Goal: Check status: Check status

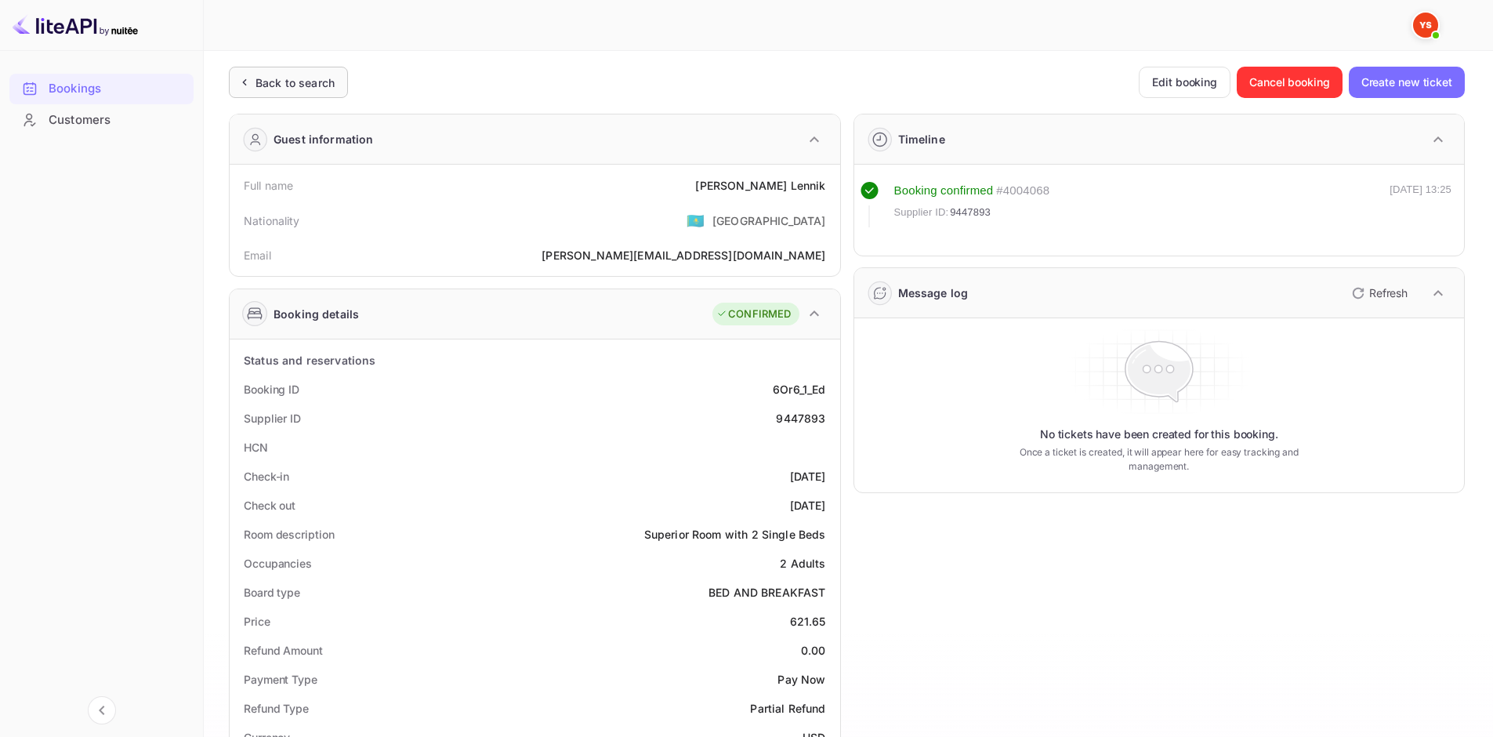
click at [314, 82] on div "Back to search" at bounding box center [295, 82] width 79 height 16
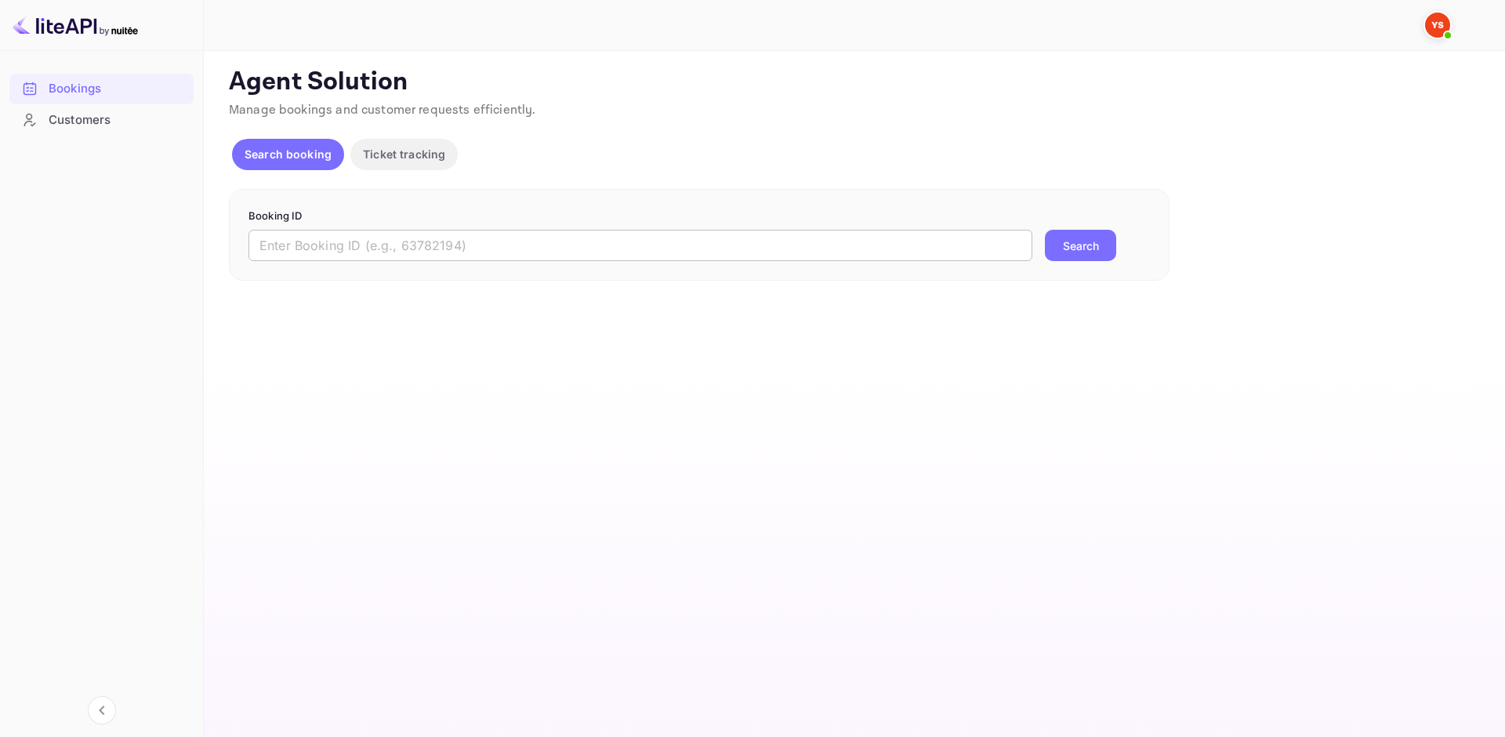
click at [401, 248] on input "text" at bounding box center [640, 245] width 784 height 31
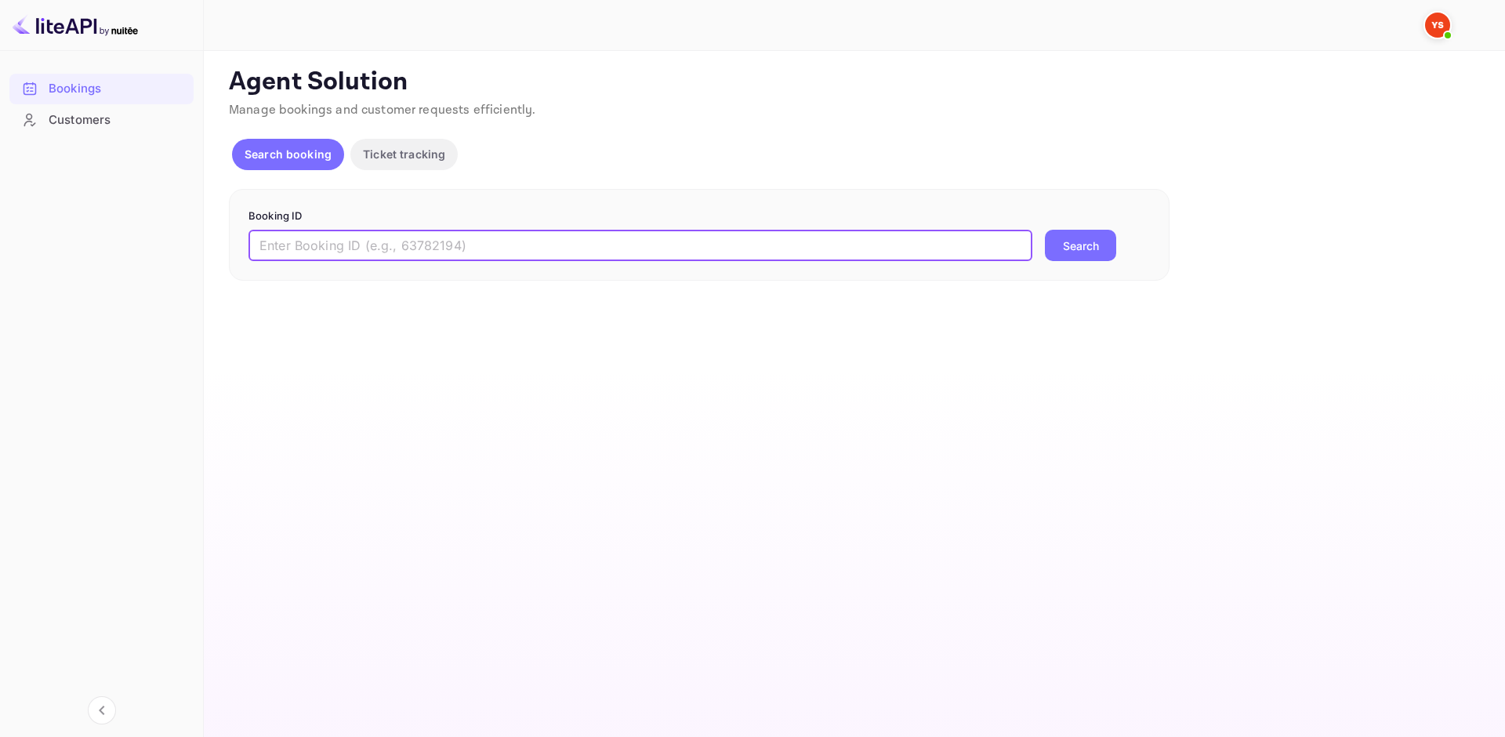
paste input "9438492"
type input "9438492"
click at [1059, 253] on button "Search" at bounding box center [1080, 245] width 71 height 31
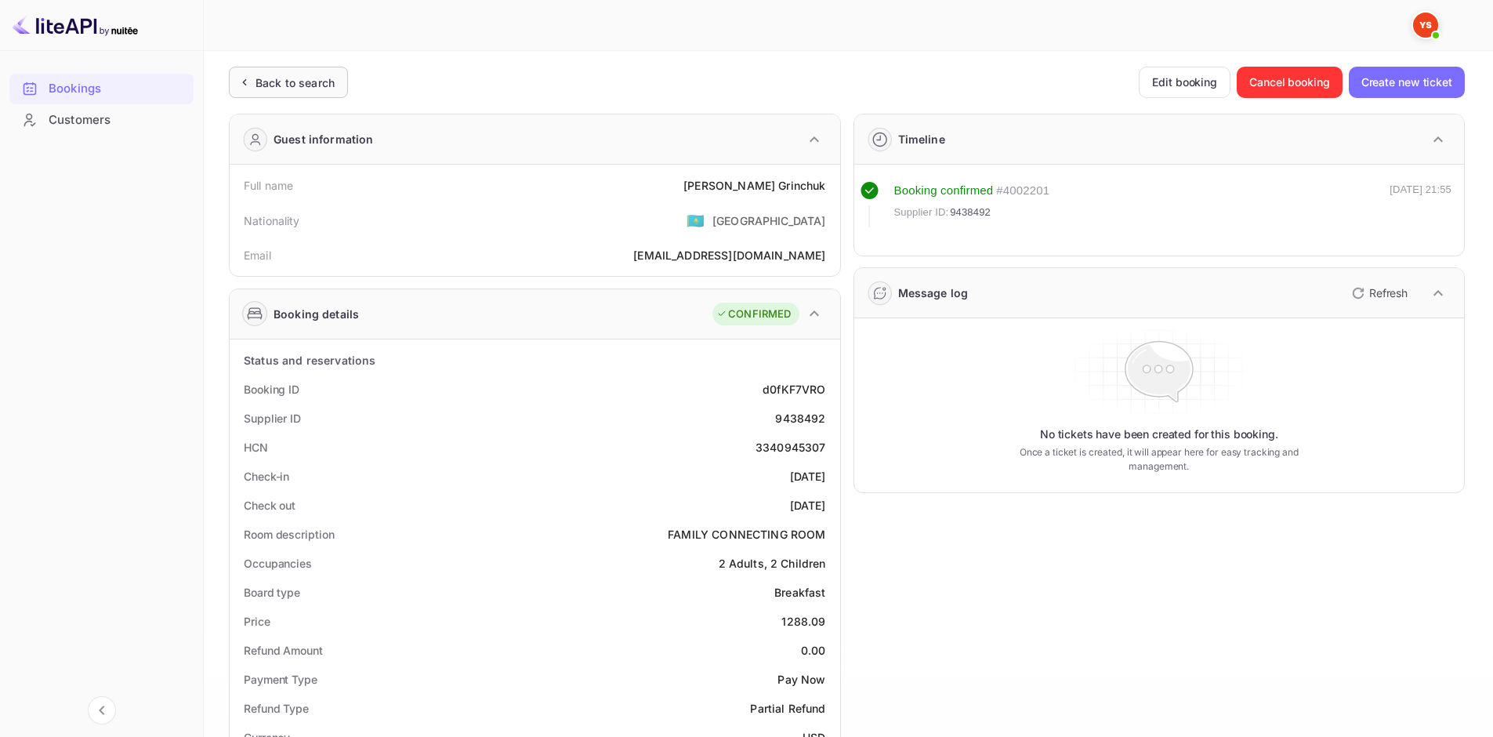
click at [288, 86] on div "Back to search" at bounding box center [295, 82] width 79 height 16
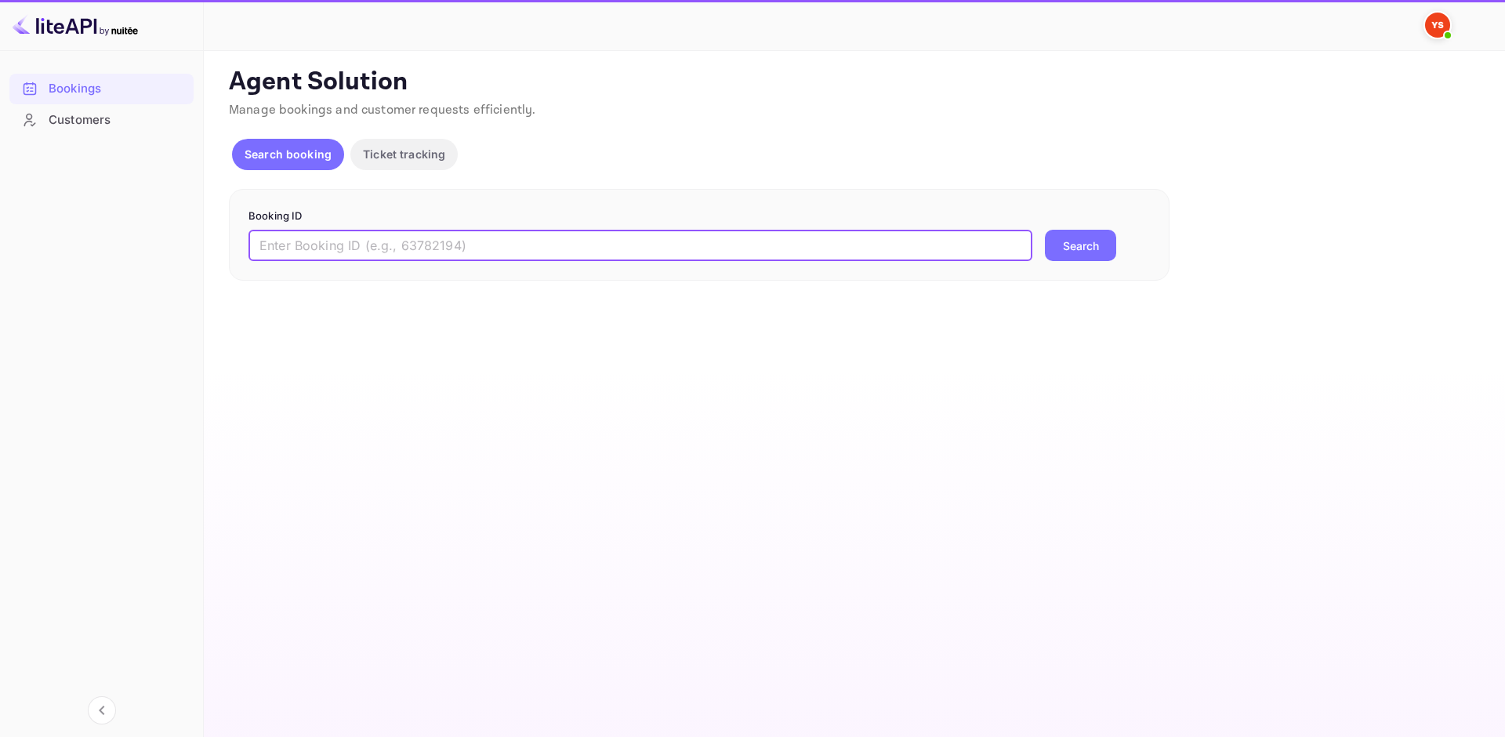
click at [382, 246] on input "text" at bounding box center [640, 245] width 784 height 31
paste input "9438492"
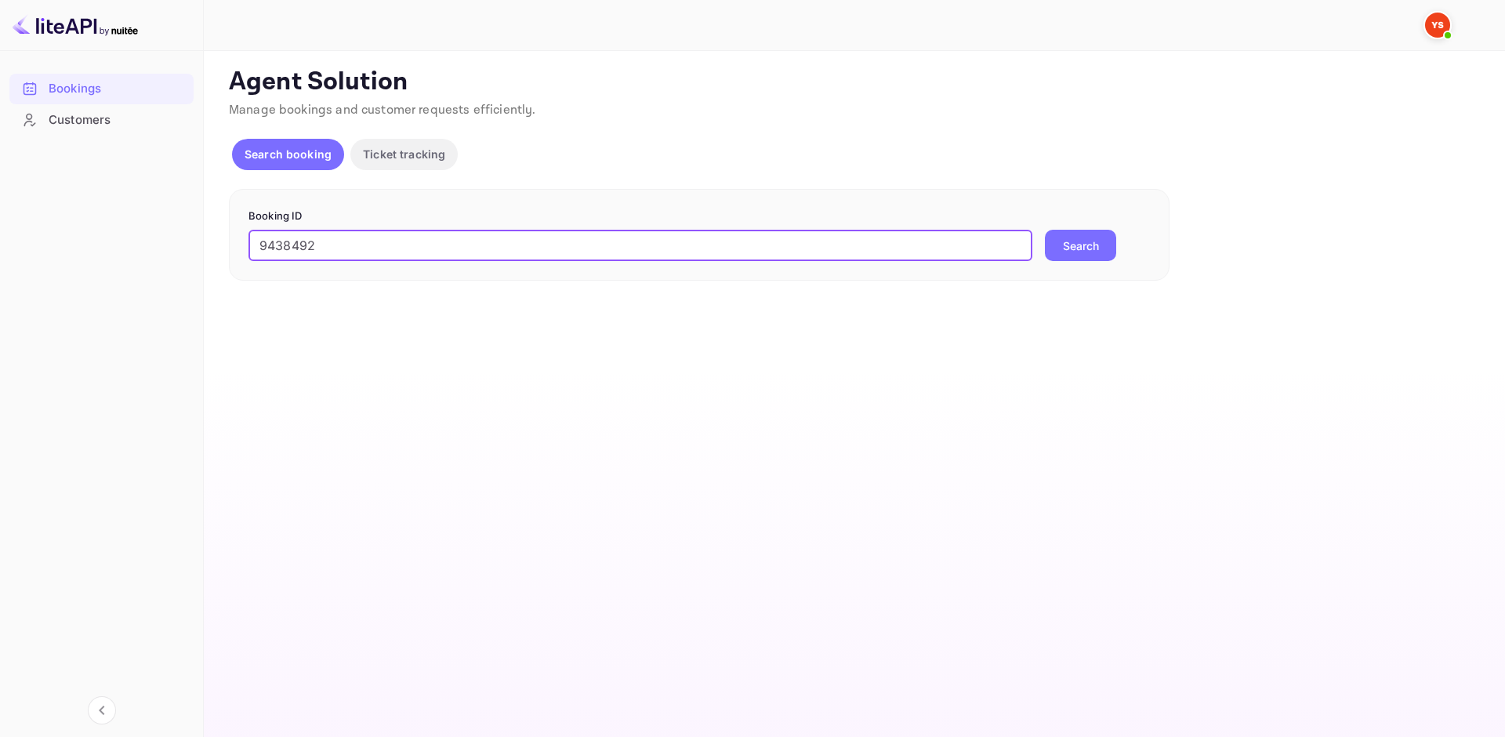
type input "9438492"
click at [1094, 246] on button "Search" at bounding box center [1080, 245] width 71 height 31
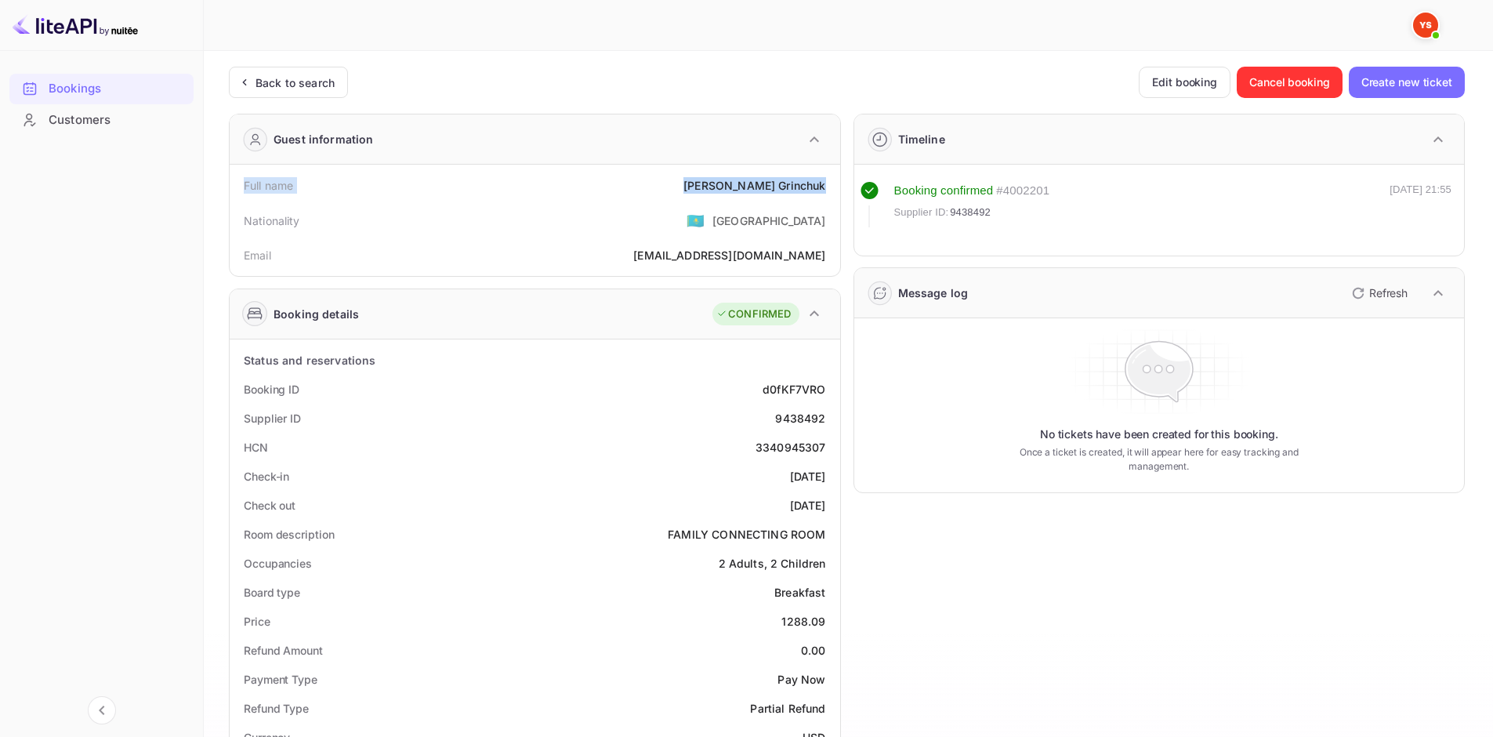
drag, startPoint x: 246, startPoint y: 186, endPoint x: 827, endPoint y: 190, distance: 580.9
click at [827, 190] on div "Full name [PERSON_NAME]" at bounding box center [535, 185] width 598 height 29
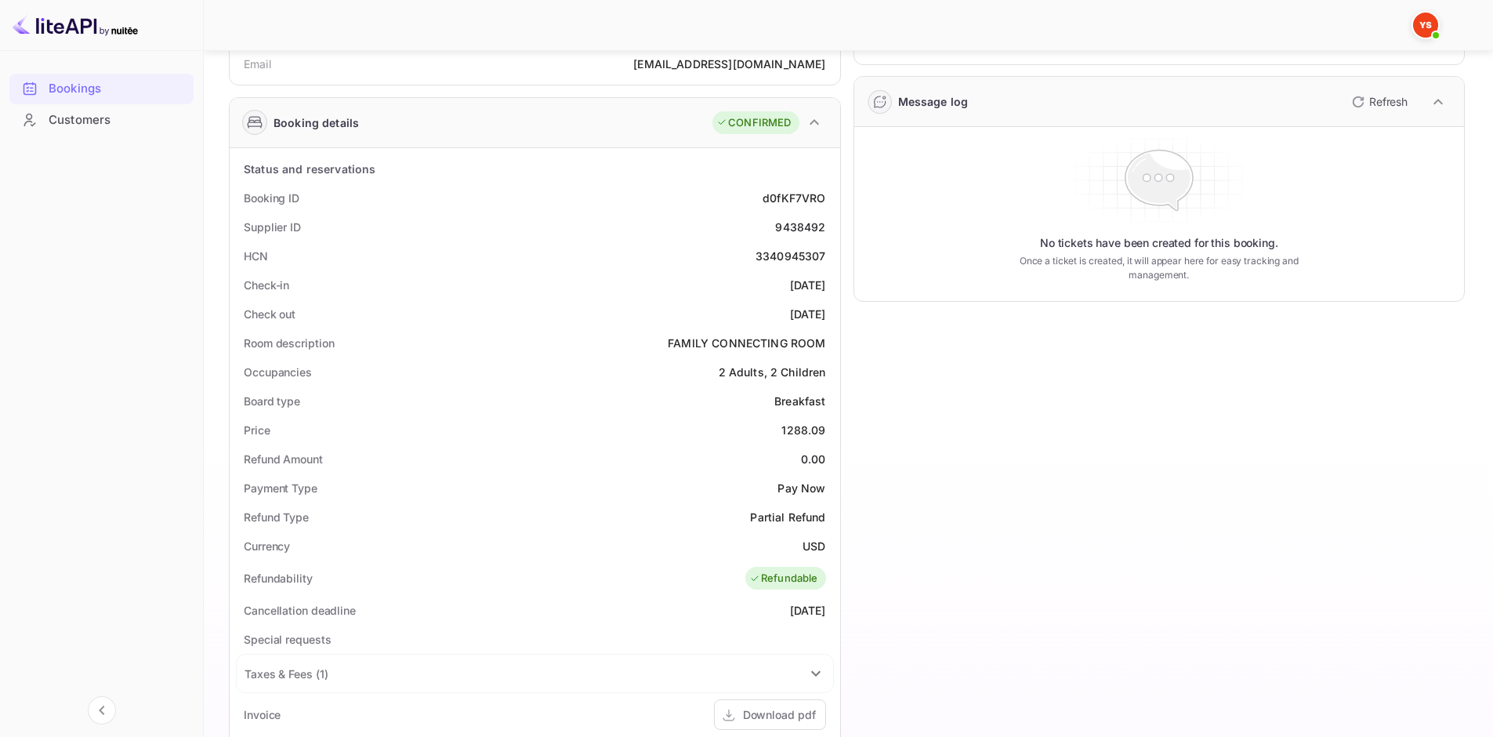
scroll to position [235, 0]
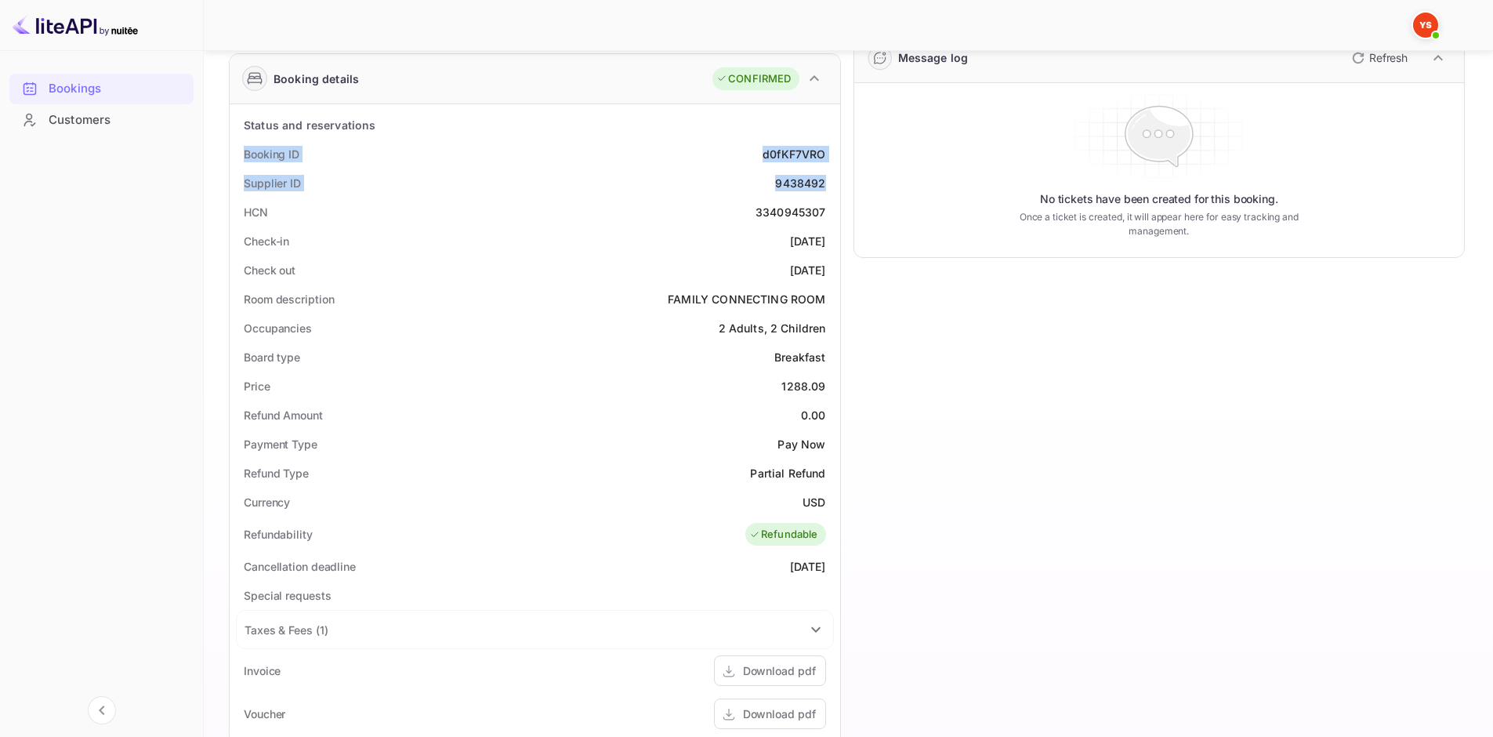
drag, startPoint x: 244, startPoint y: 147, endPoint x: 833, endPoint y: 190, distance: 591.1
click at [833, 190] on div "Status and reservations Booking ID d0fKF7VRO Supplier ID 9438492 HCN 3340945307…" at bounding box center [535, 571] width 598 height 920
copy div "Booking ID d0fKF7VRO Supplier ID 9438492"
drag, startPoint x: 244, startPoint y: 241, endPoint x: 828, endPoint y: 270, distance: 584.7
click at [828, 270] on div "Status and reservations Booking ID d0fKF7VRO Supplier ID 9438492 HCN 3340945307…" at bounding box center [535, 571] width 598 height 920
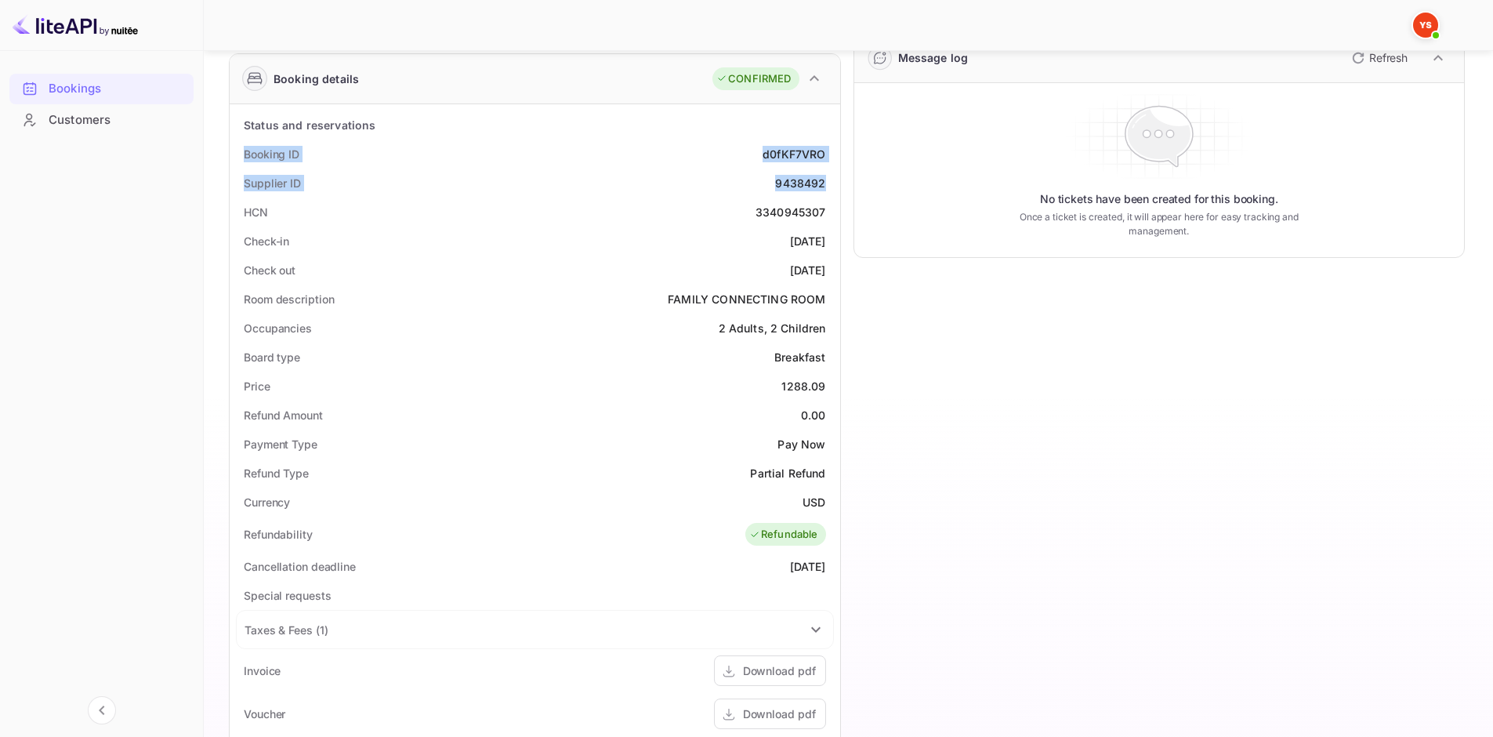
copy div "Check-in [DATE] Check out [DATE]"
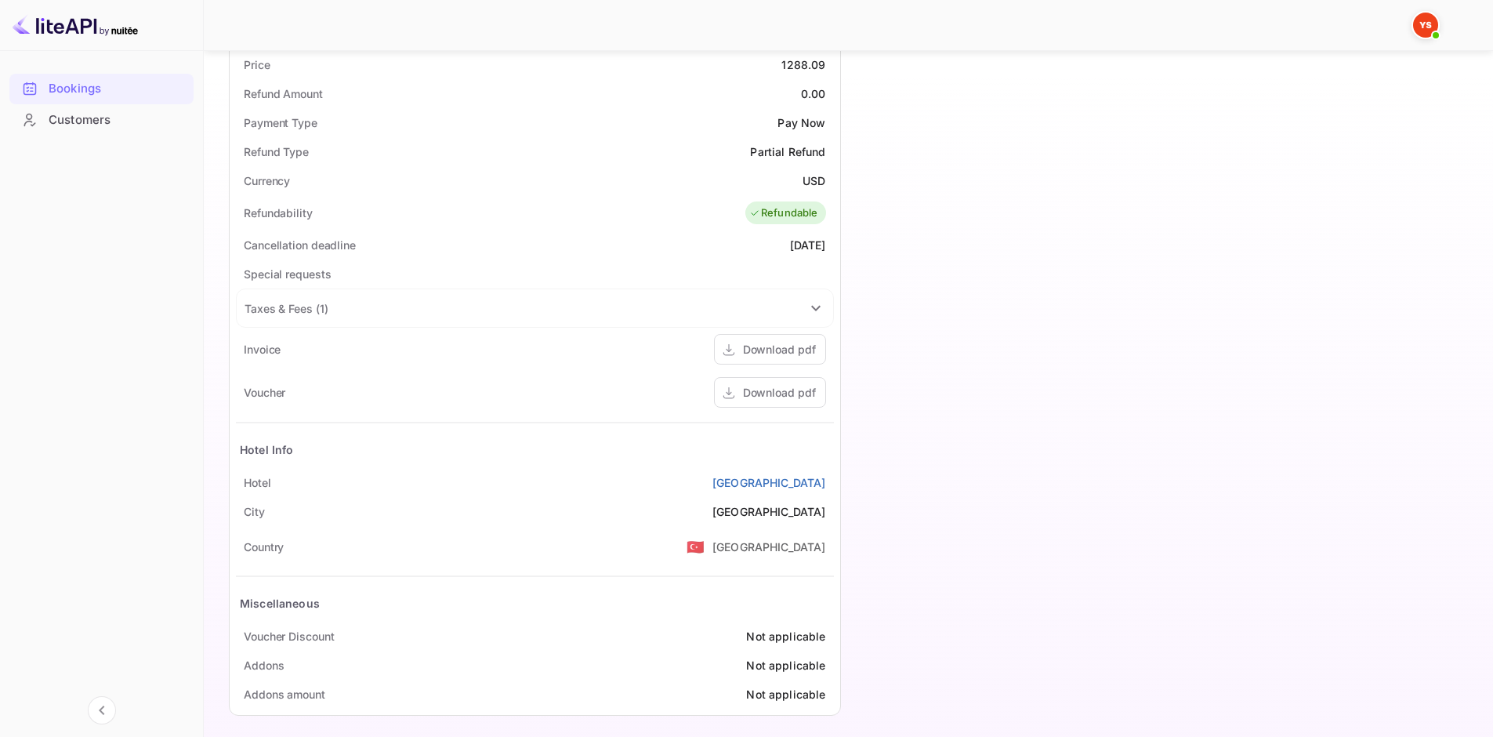
scroll to position [565, 0]
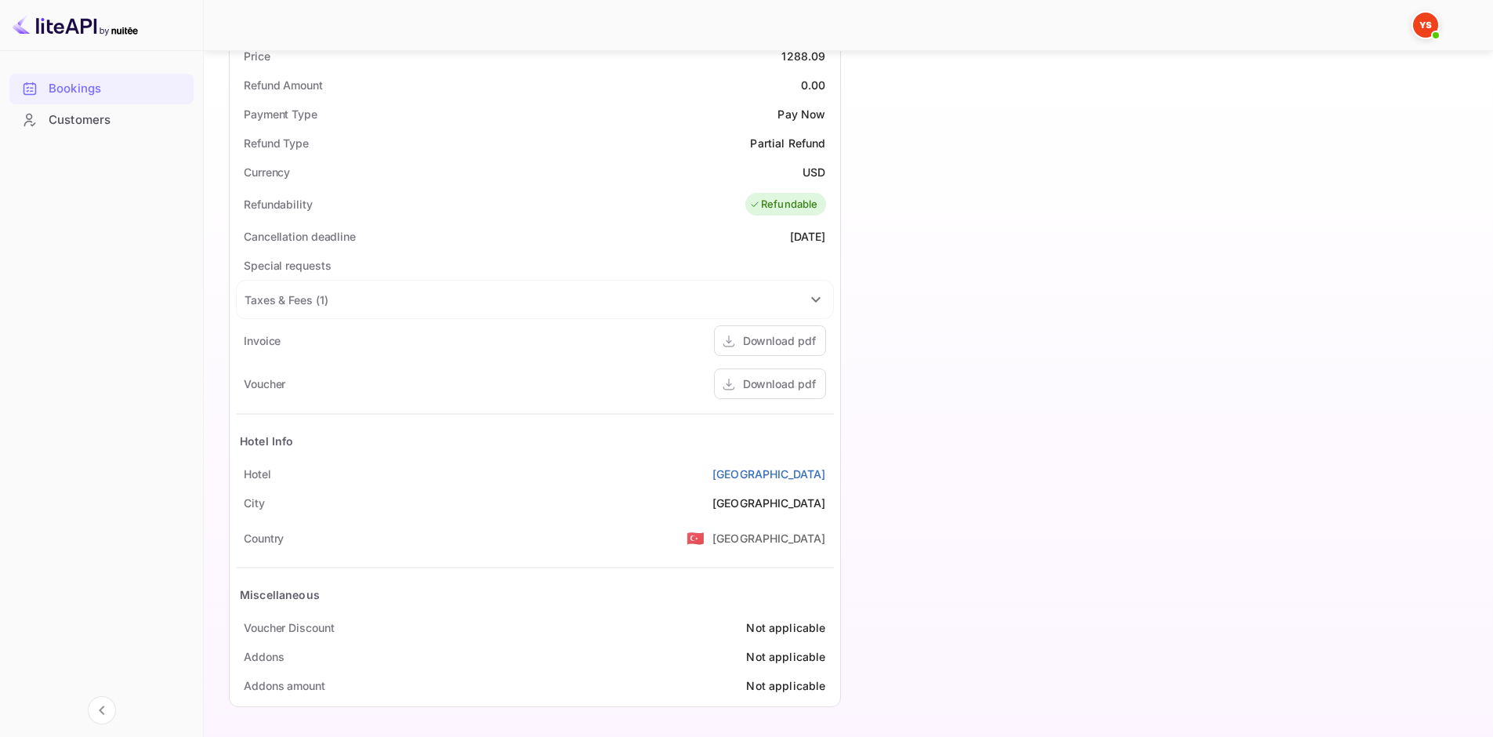
drag, startPoint x: 241, startPoint y: 467, endPoint x: 830, endPoint y: 466, distance: 588.7
click at [830, 466] on div "[GEOGRAPHIC_DATA]" at bounding box center [535, 473] width 598 height 29
copy div "[GEOGRAPHIC_DATA]"
